Goal: Complete application form

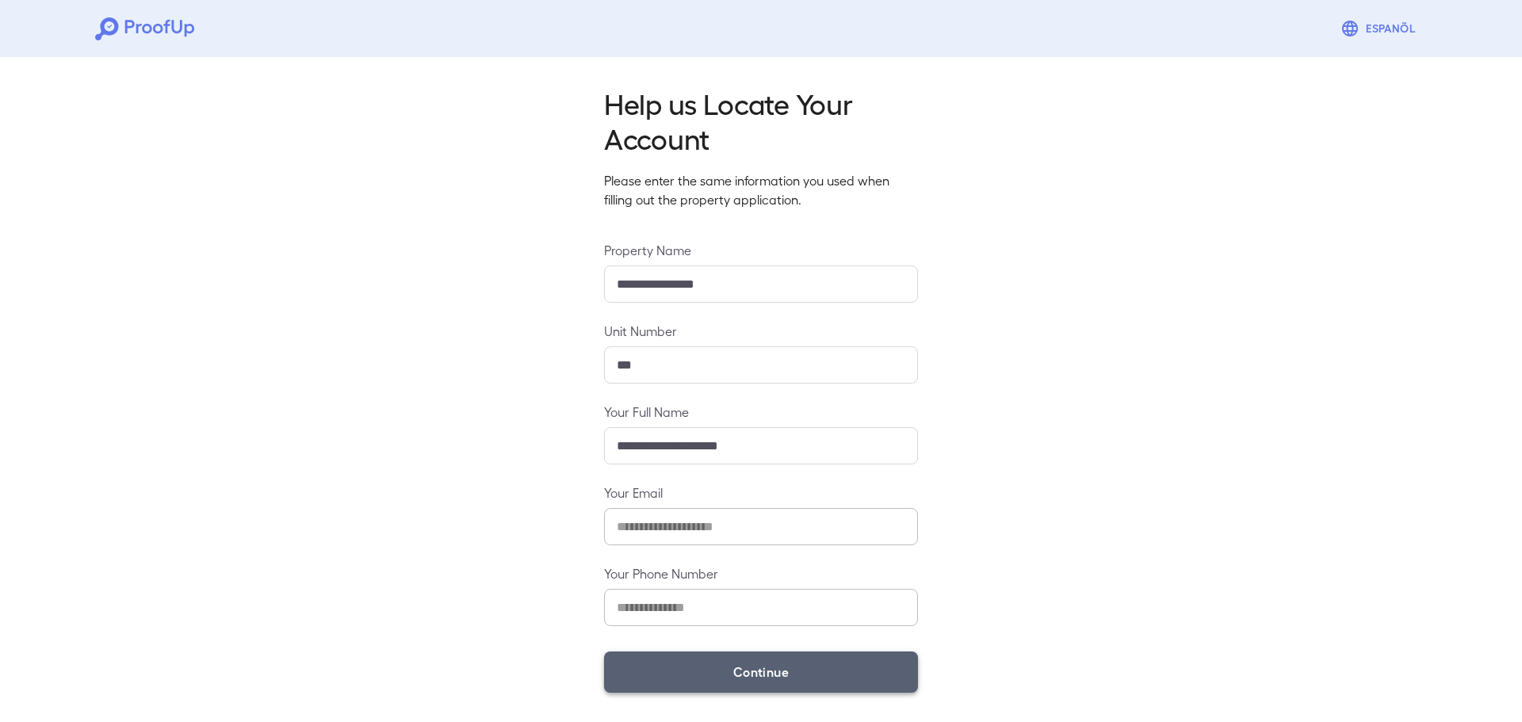
click at [866, 680] on button "Continue" at bounding box center [761, 672] width 314 height 41
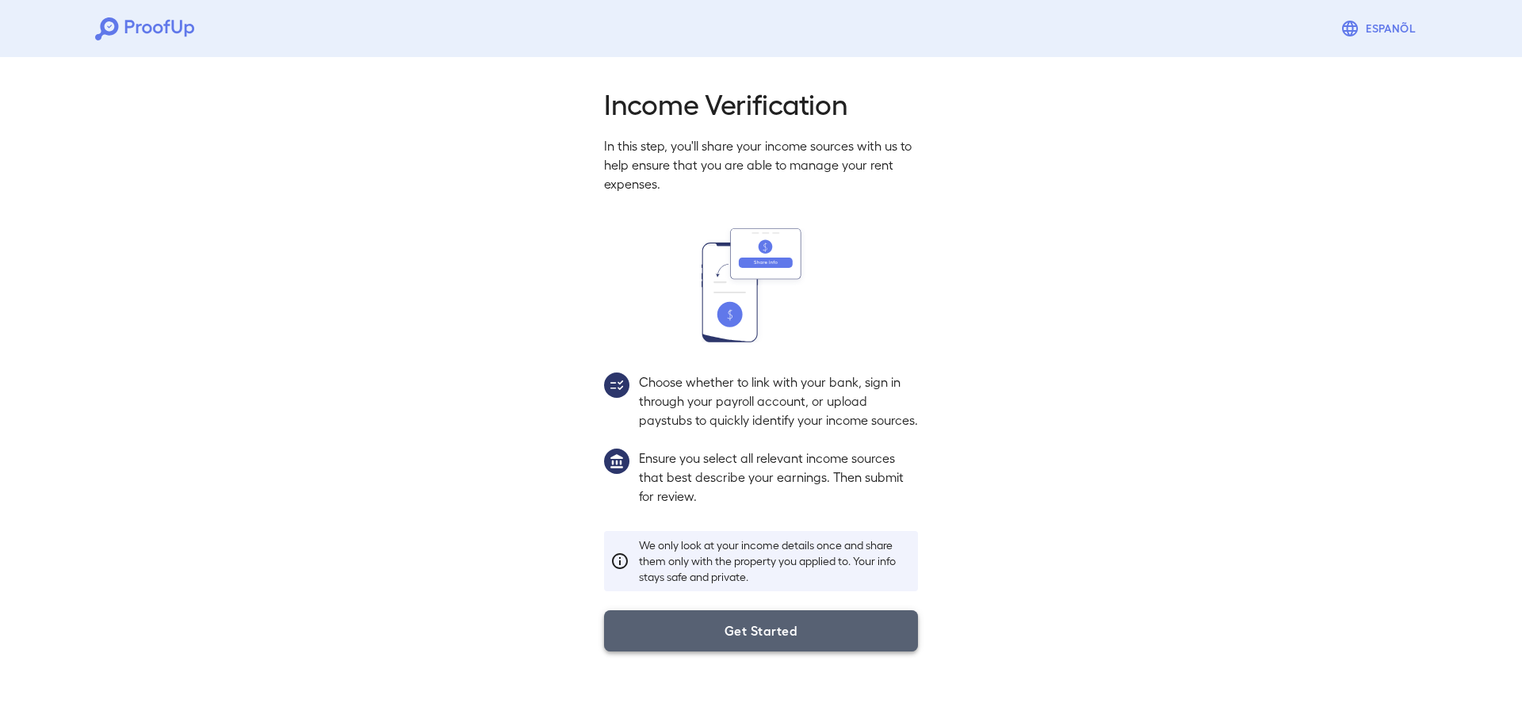
click at [834, 649] on button "Get Started" at bounding box center [761, 630] width 314 height 41
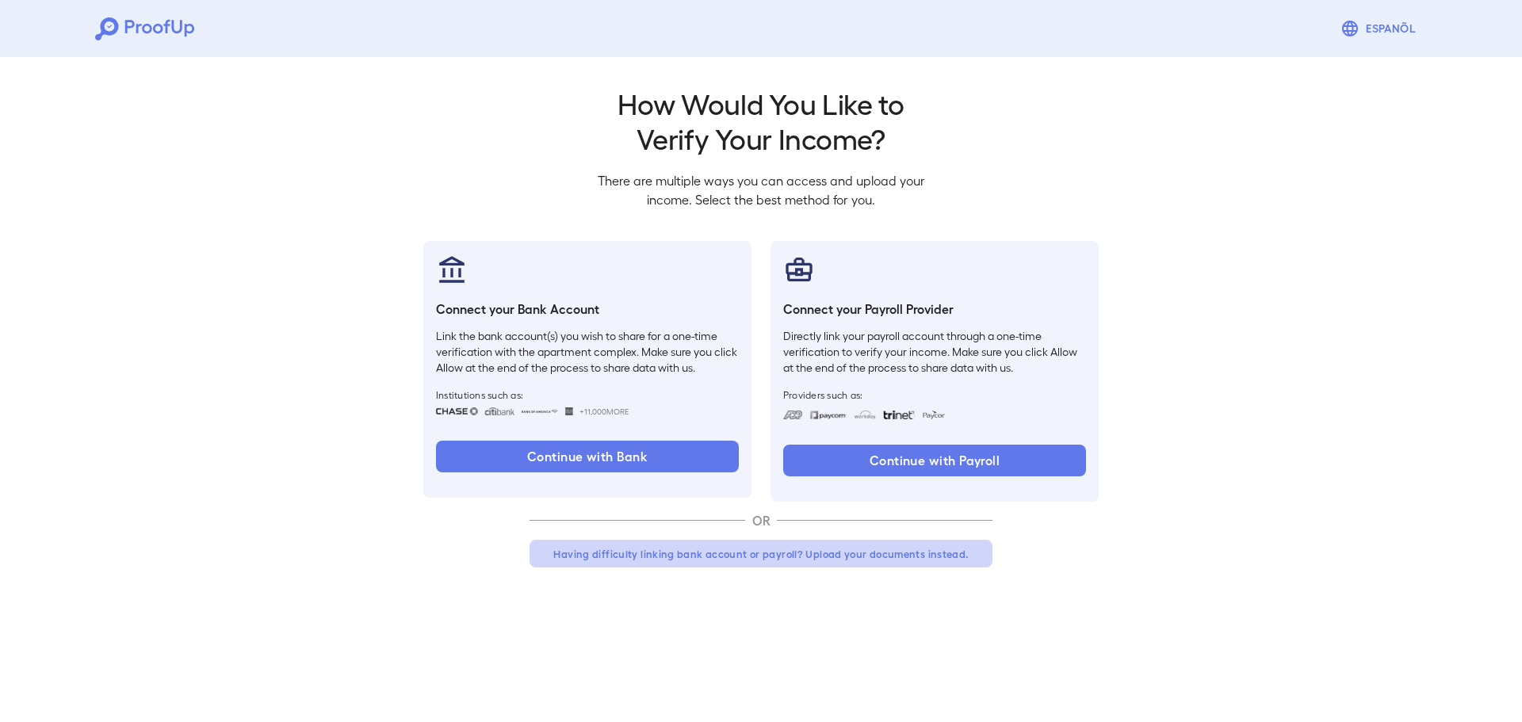
click at [792, 554] on button "Having difficulty linking bank account or payroll? Upload your documents instea…" at bounding box center [760, 554] width 463 height 29
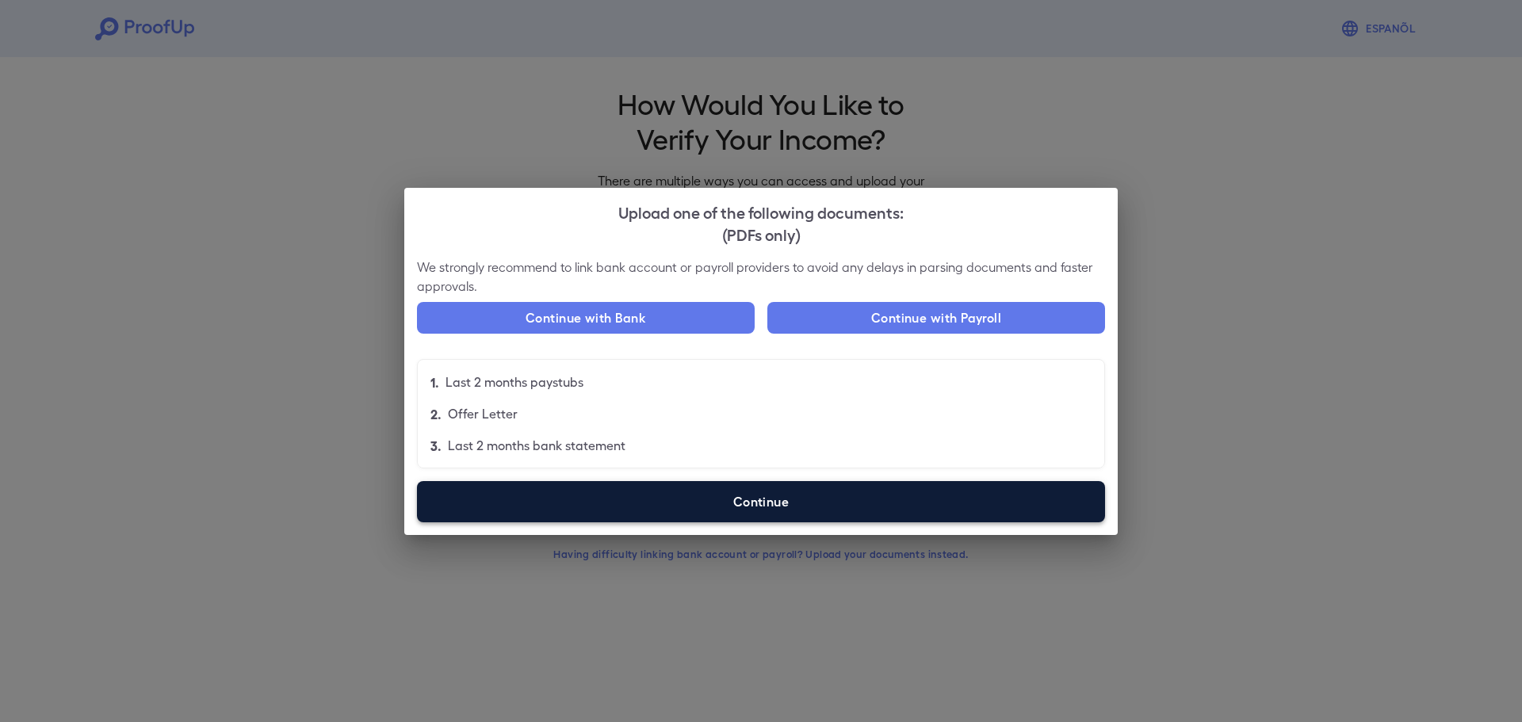
click at [877, 509] on label "Continue" at bounding box center [761, 501] width 688 height 41
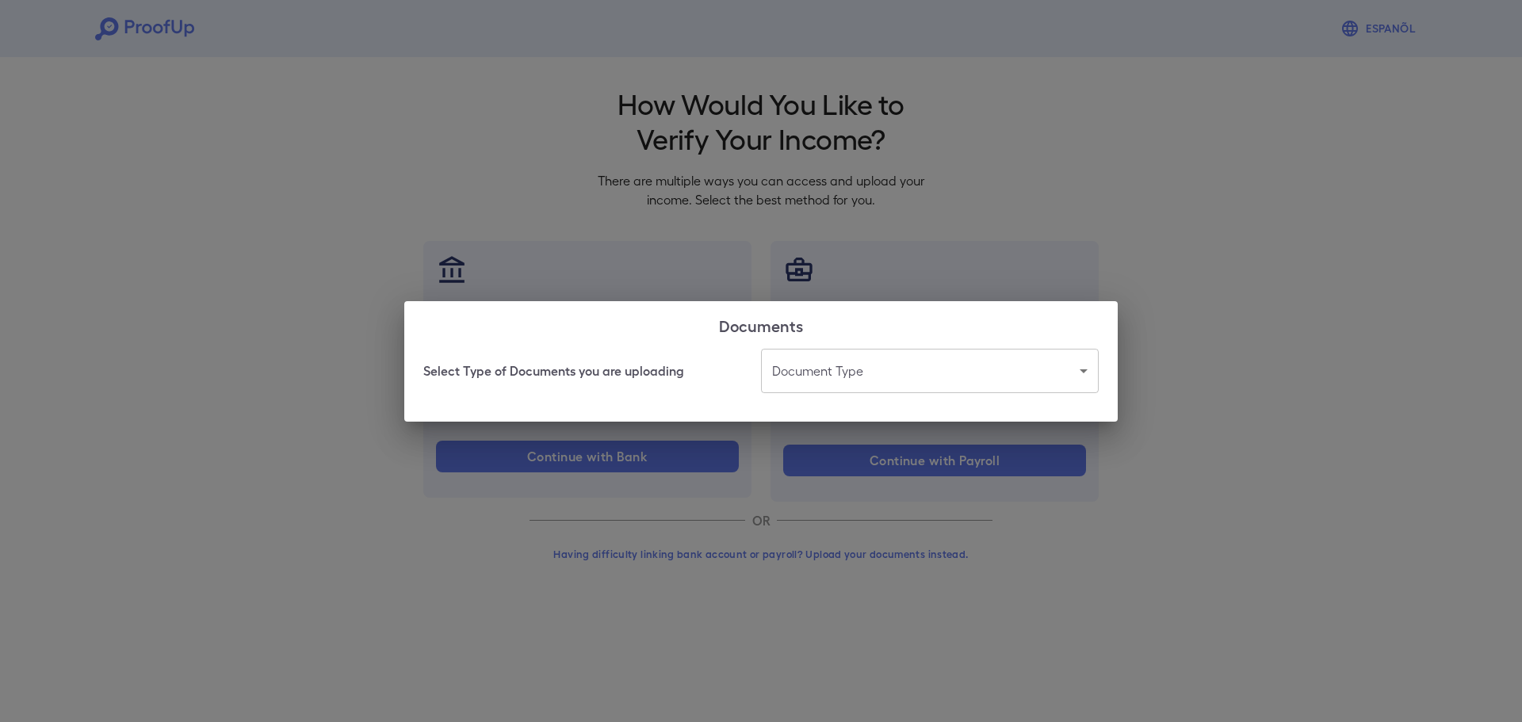
click at [919, 376] on body "Espanõl Go back How Would You Like to Verify Your Income? There are multiple wa…" at bounding box center [761, 303] width 1522 height 606
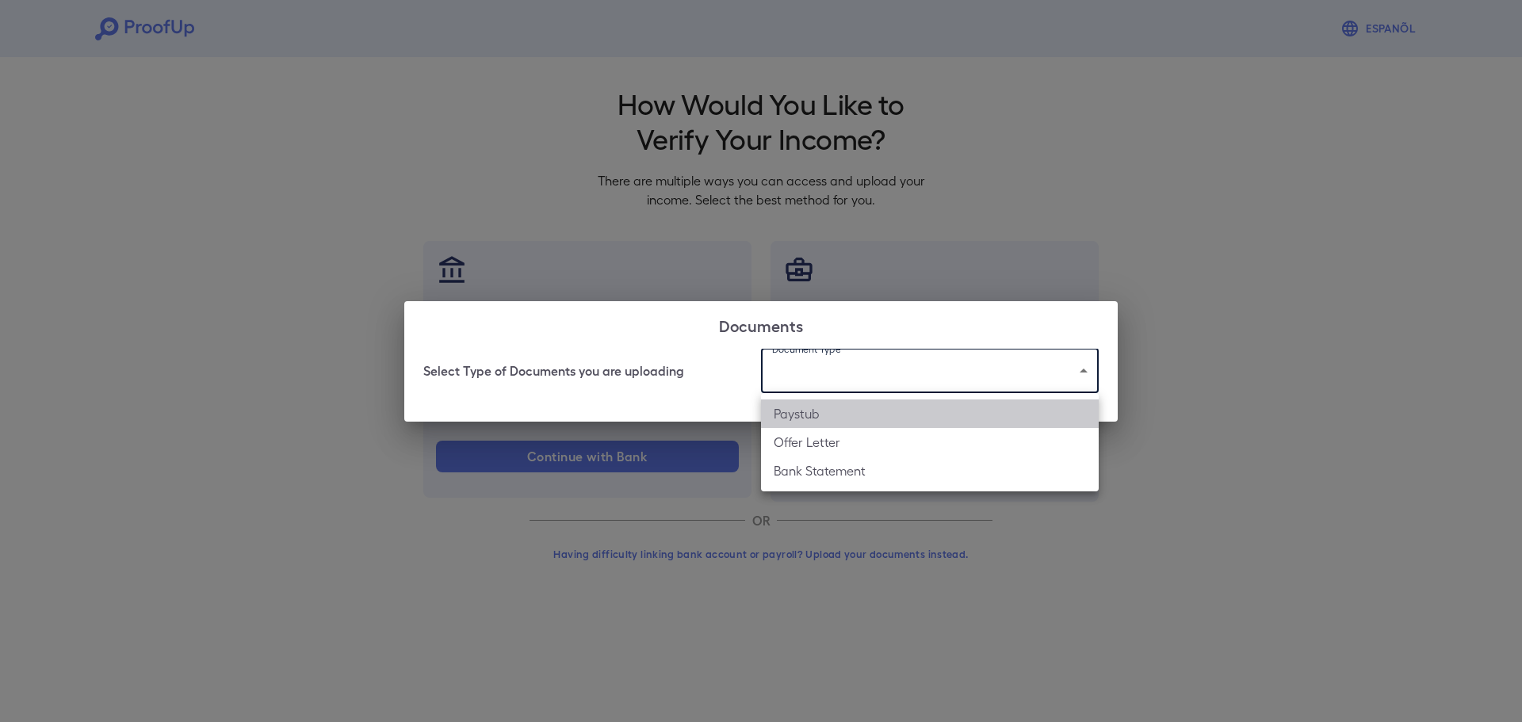
click at [883, 417] on li "Paystub" at bounding box center [930, 413] width 338 height 29
type input "*******"
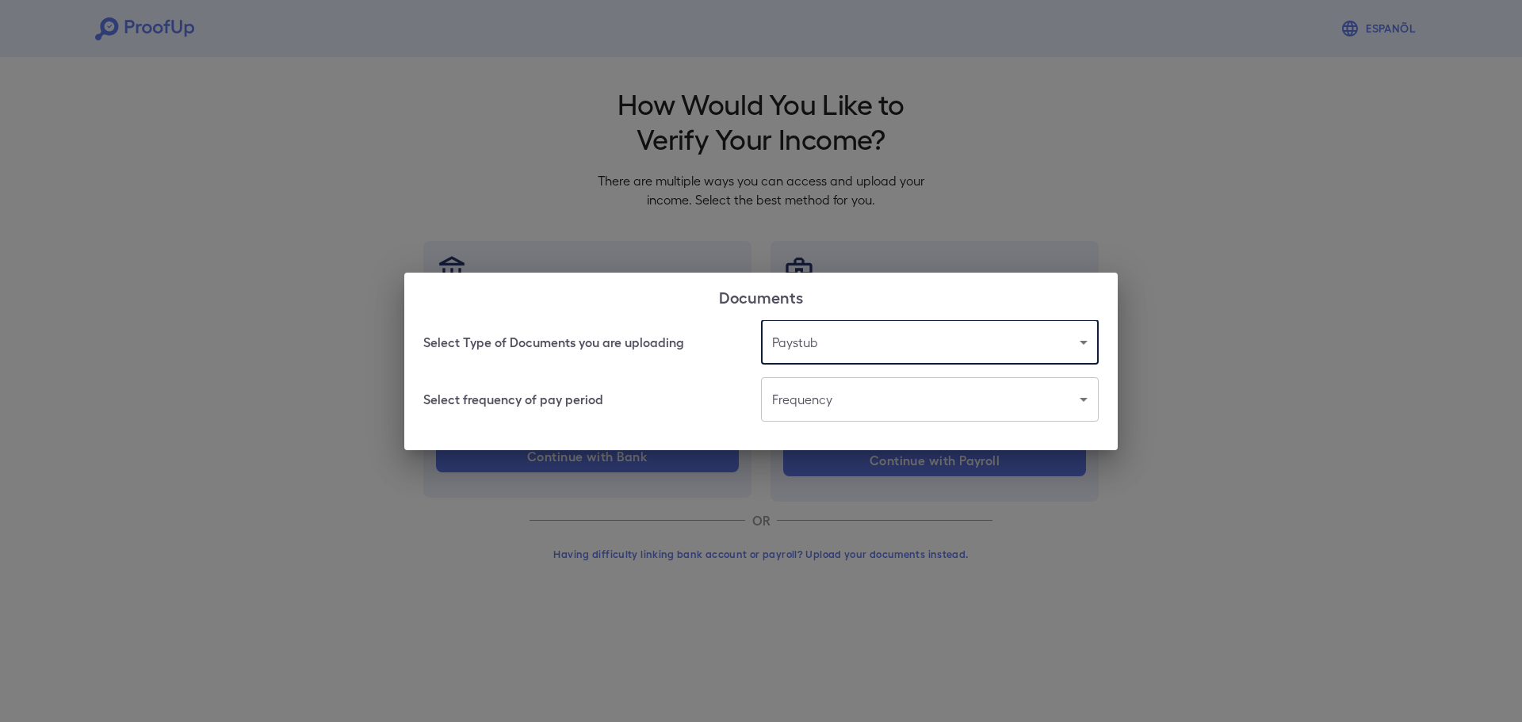
click at [821, 398] on body "Espanõl Go back How Would You Like to Verify Your Income? There are multiple wa…" at bounding box center [761, 303] width 1522 height 606
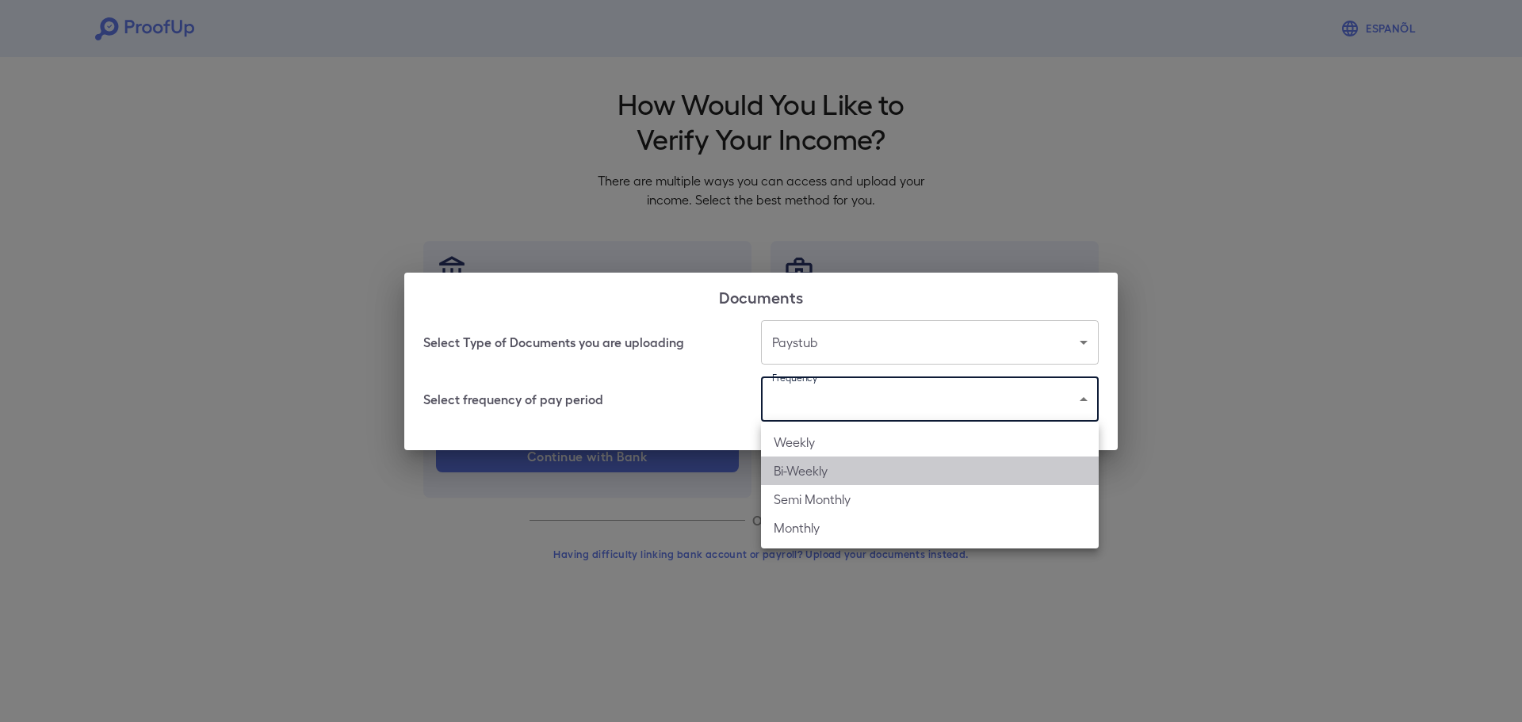
click at [813, 465] on li "Bi-Weekly" at bounding box center [930, 471] width 338 height 29
type input "*********"
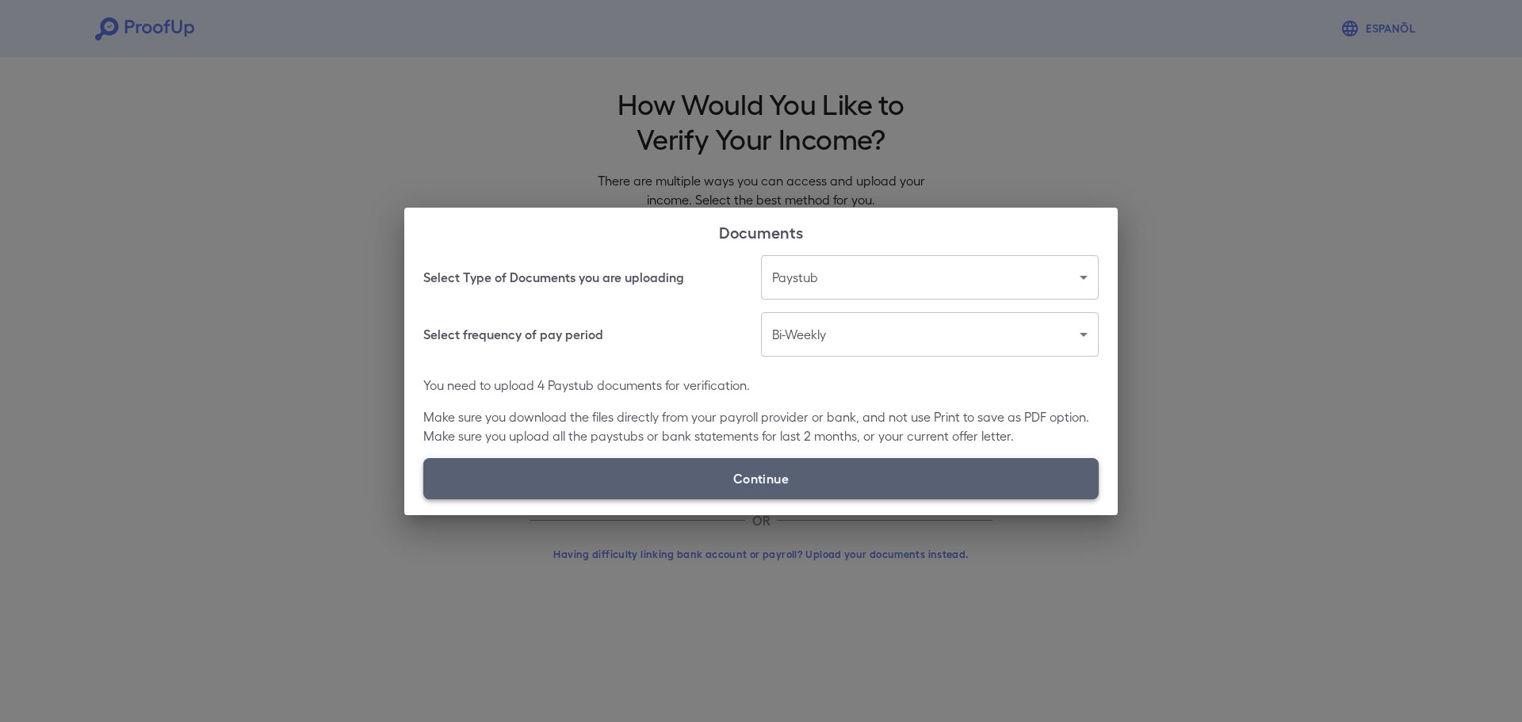
click at [766, 475] on label "Continue" at bounding box center [760, 478] width 675 height 41
click at [424, 499] on input "Continue" at bounding box center [423, 499] width 1 height 1
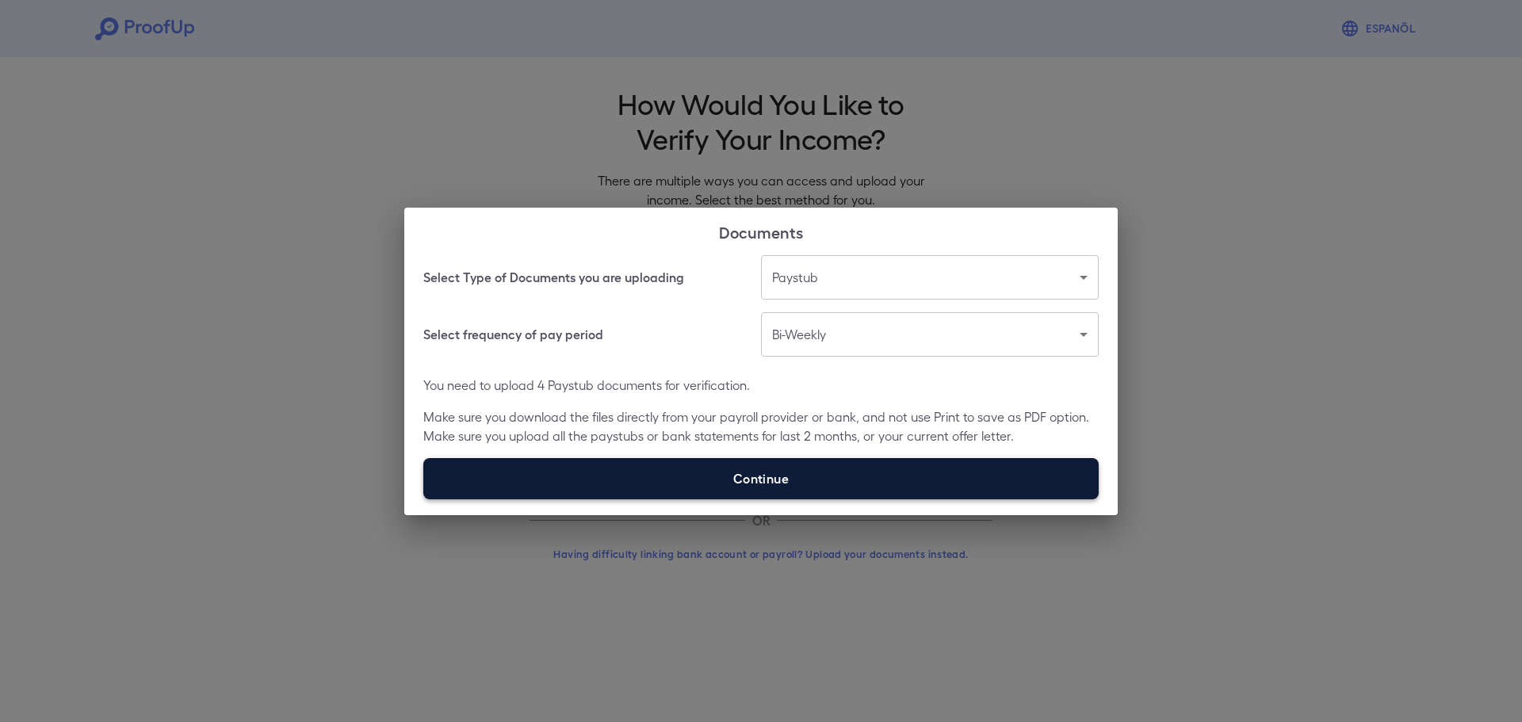
type input "**********"
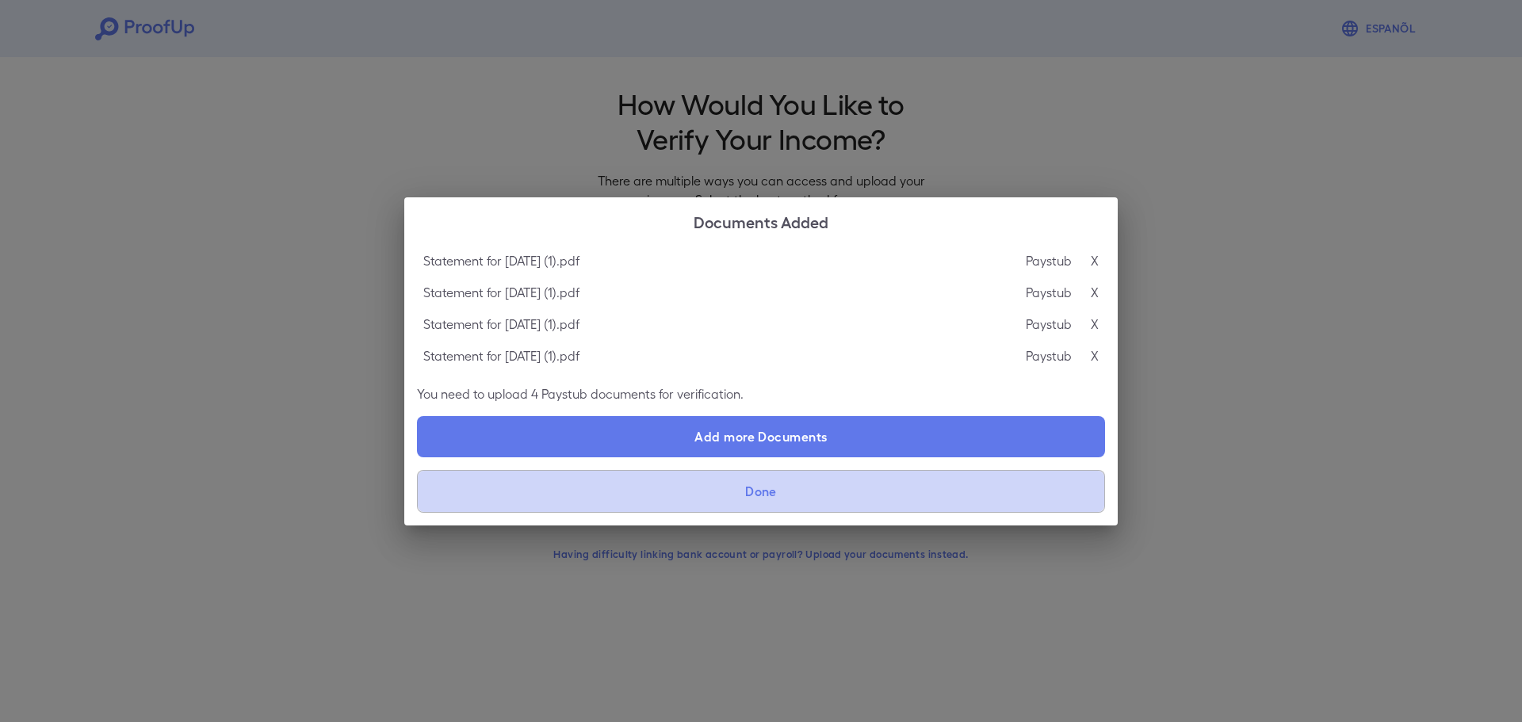
click at [816, 485] on button "Done" at bounding box center [761, 491] width 688 height 43
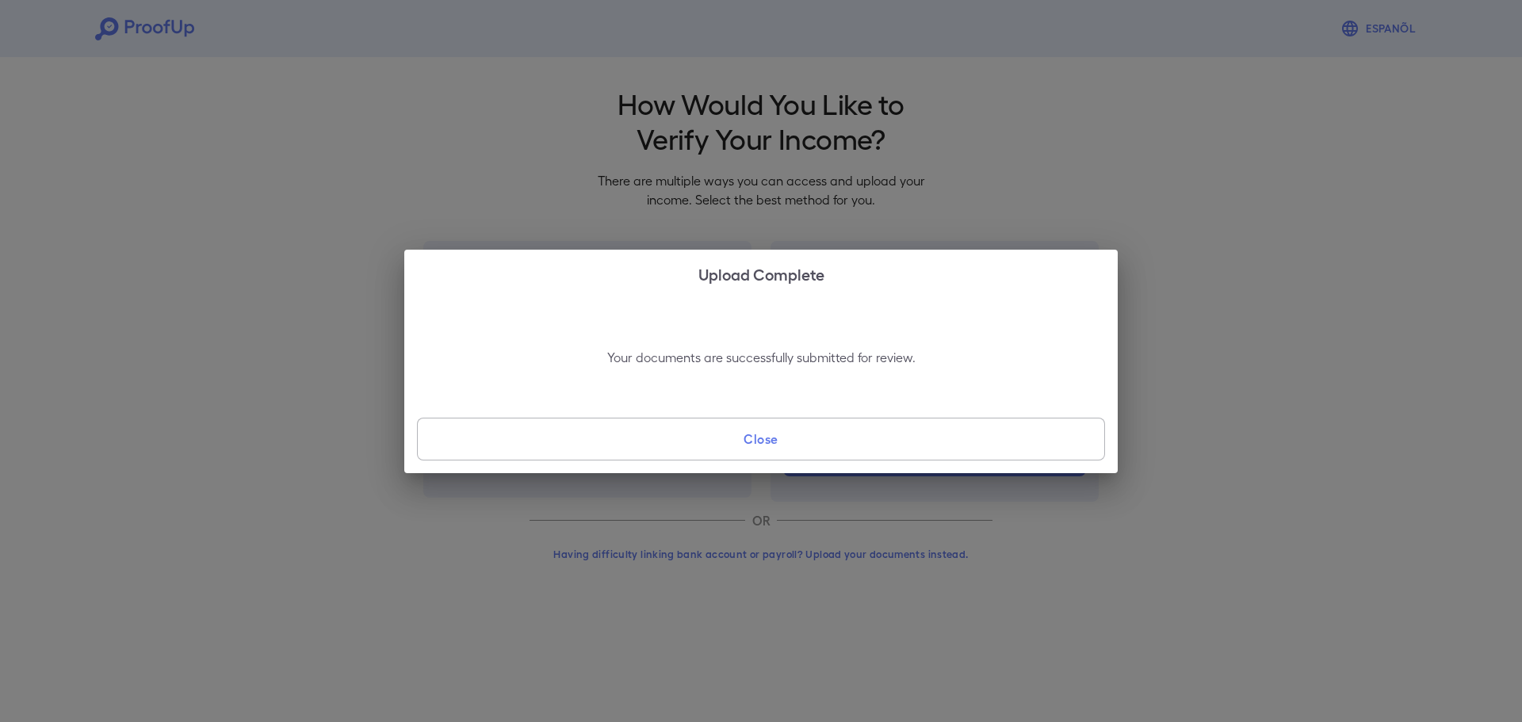
click at [858, 429] on button "Close" at bounding box center [761, 439] width 688 height 43
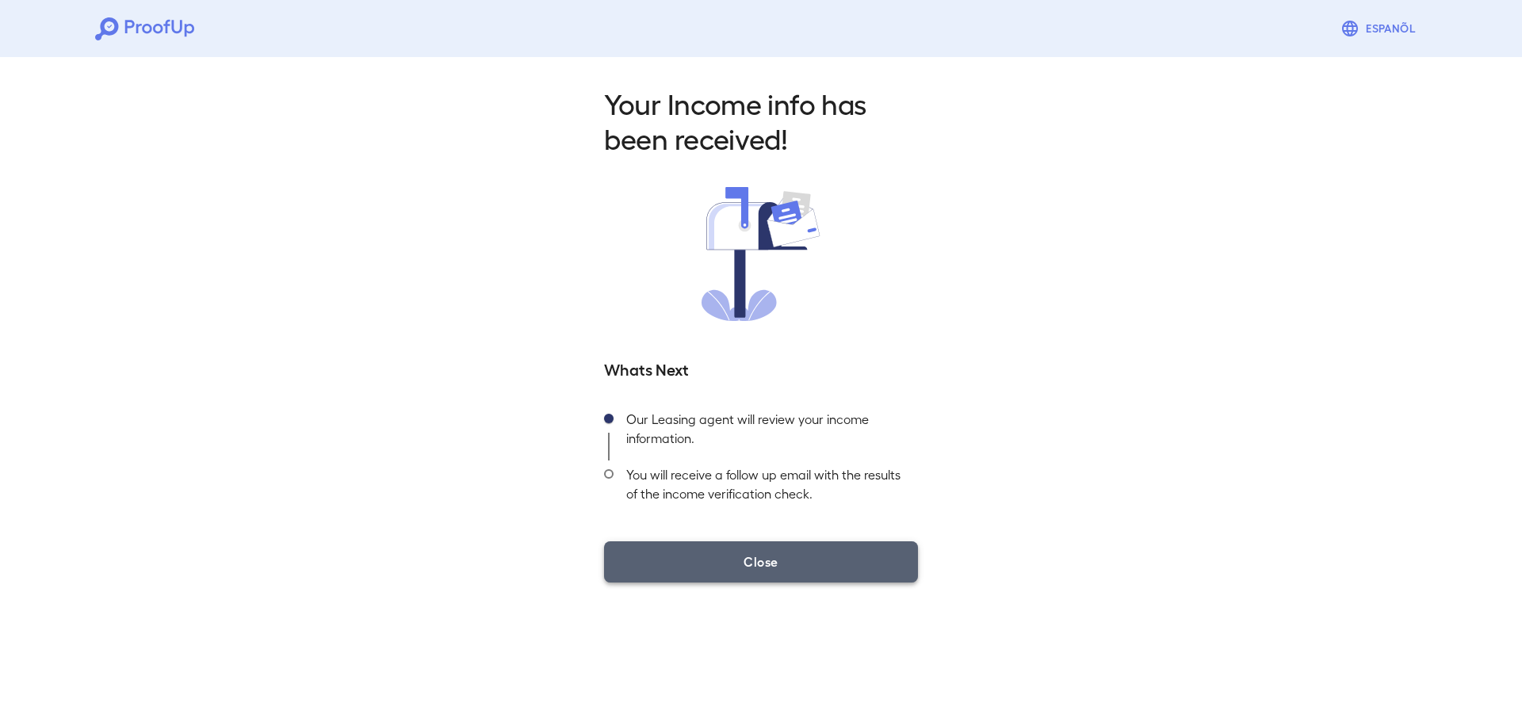
click at [841, 553] on button "Close" at bounding box center [761, 561] width 314 height 41
